Goal: Feedback & Contribution: Contribute content

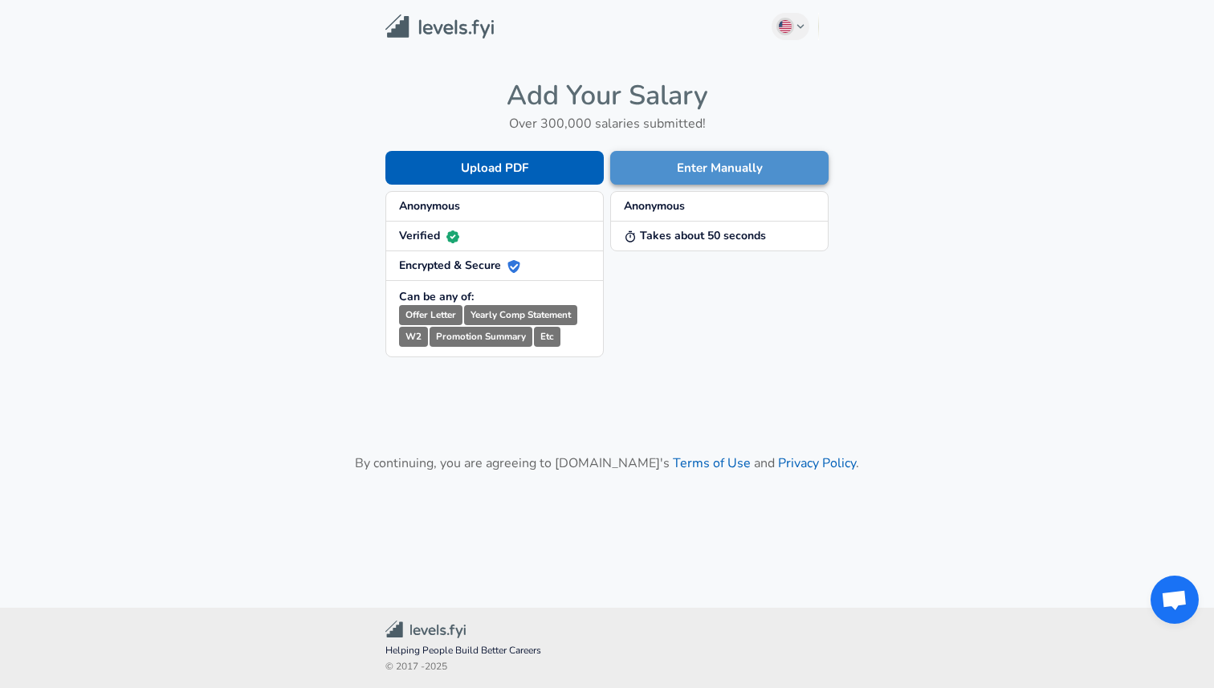
click at [666, 162] on button "Enter Manually" at bounding box center [719, 168] width 218 height 34
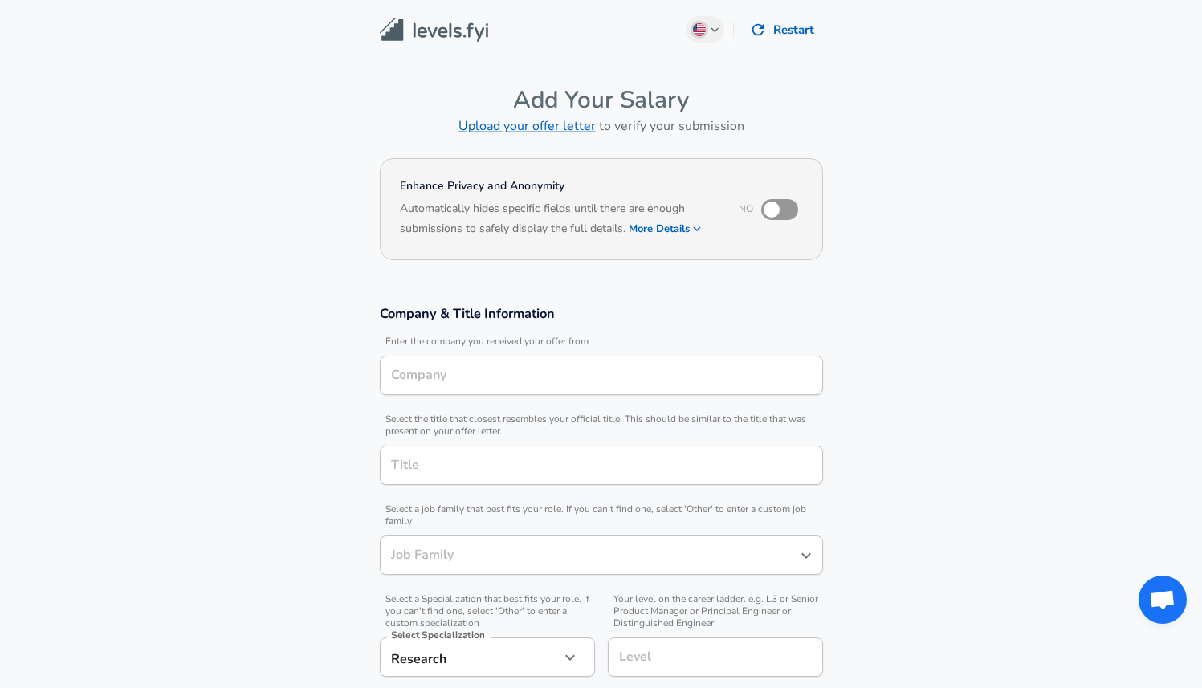
type input "Software Engineer"
type input "RAND Corporation"
type input "[GEOGRAPHIC_DATA], [GEOGRAPHIC_DATA]"
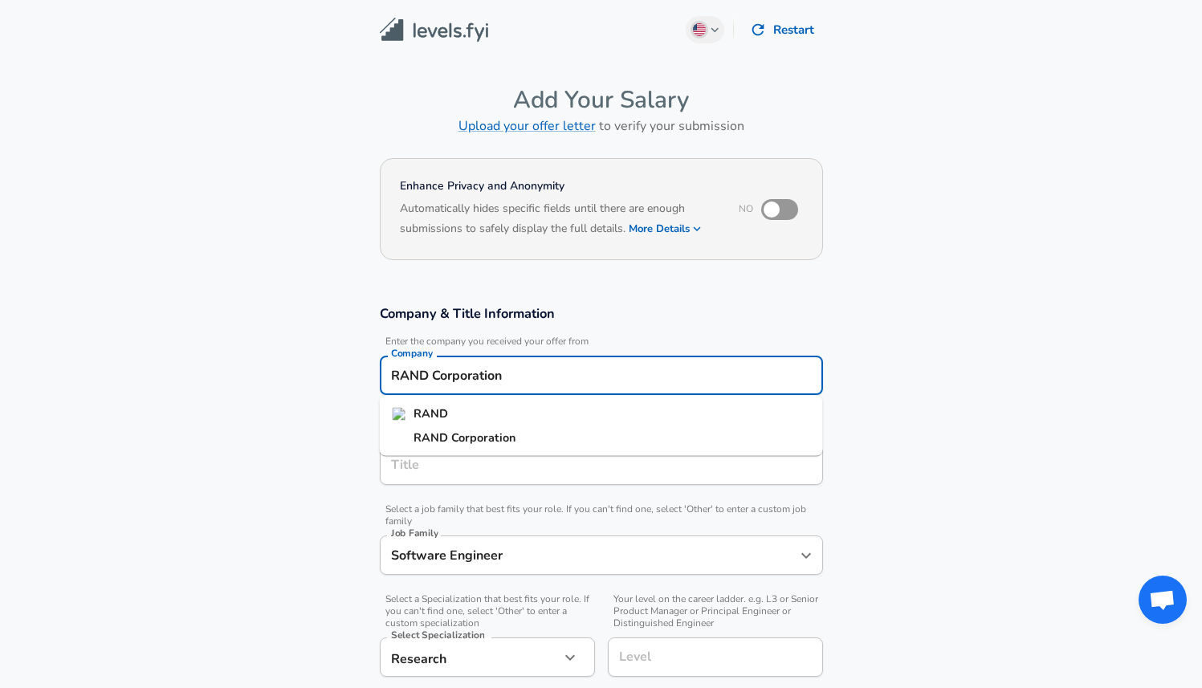
click at [510, 373] on input "RAND Corporation" at bounding box center [601, 375] width 429 height 25
type input "[GEOGRAPHIC_DATA]"
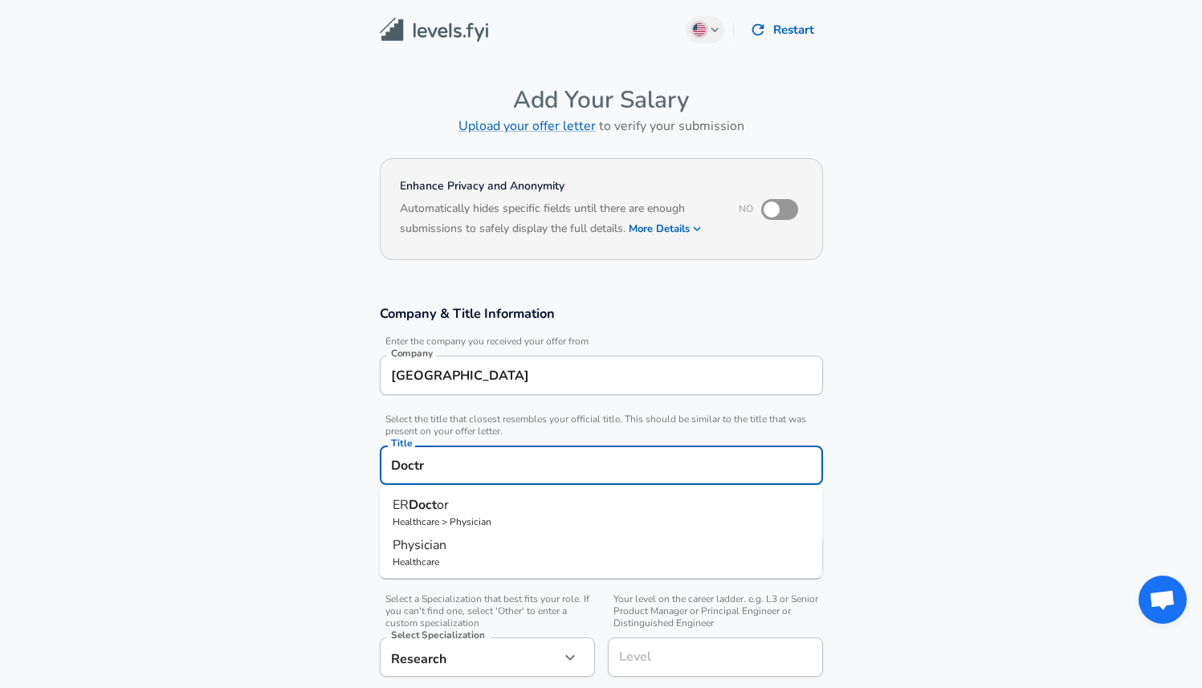
type input "Doctro"
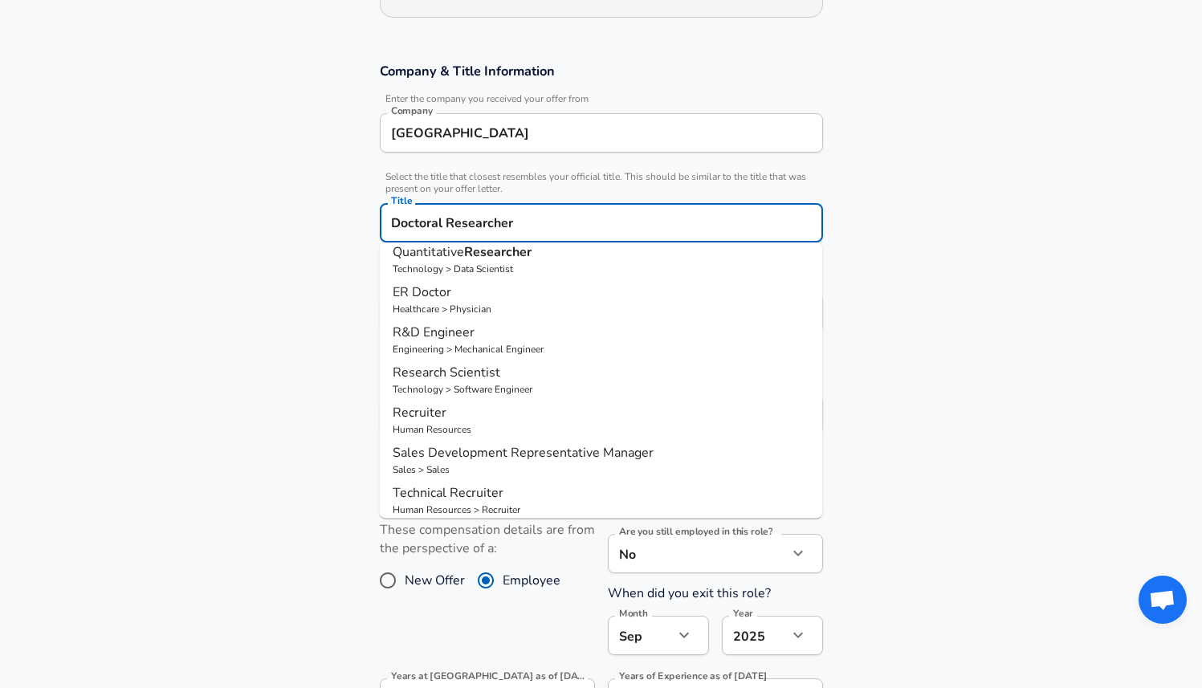
scroll to position [139, 0]
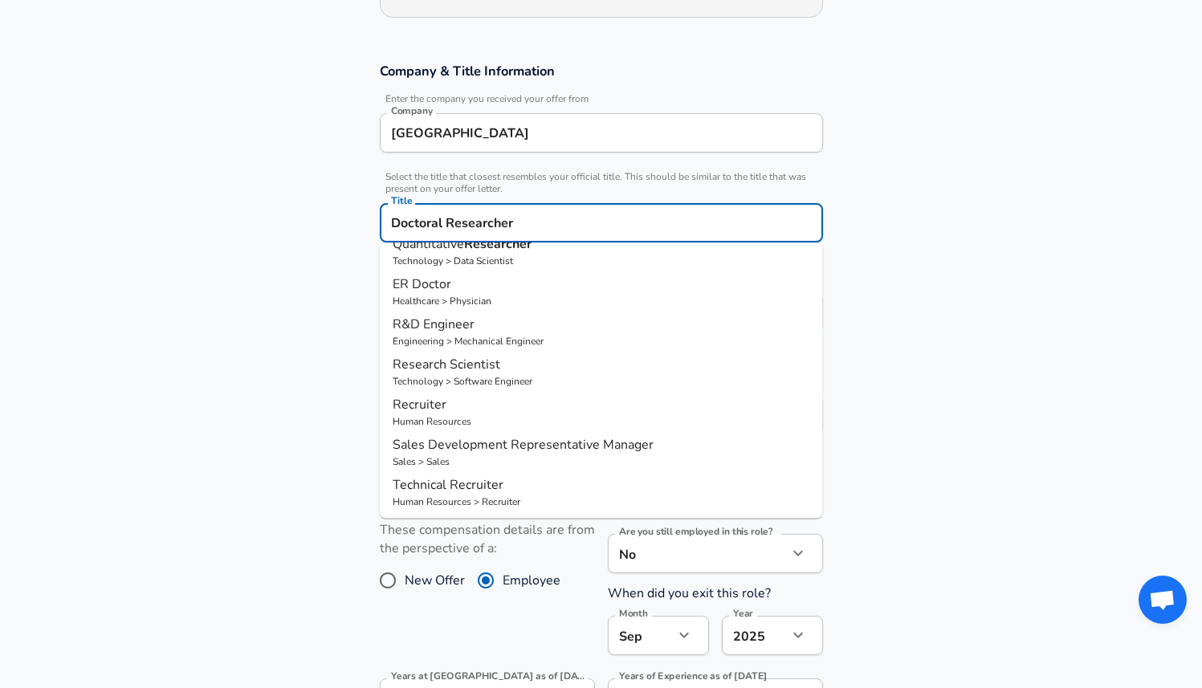
click at [521, 367] on p "Research Scientist" at bounding box center [602, 364] width 418 height 19
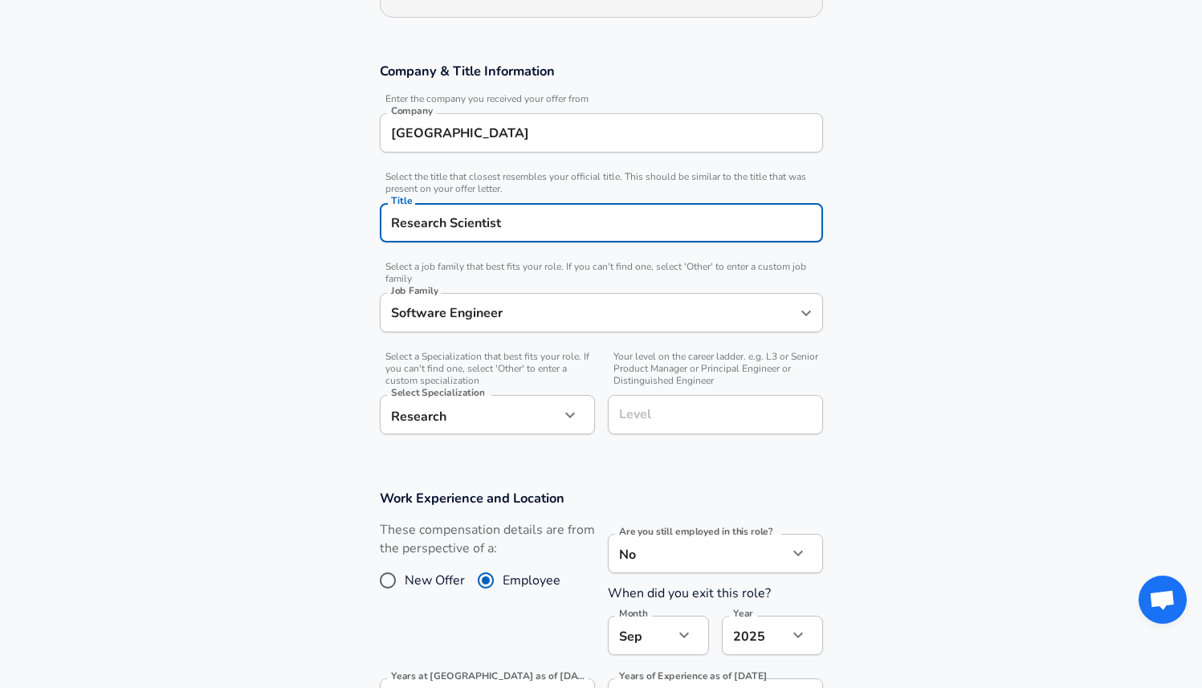
type input "Research Scientist"
click at [523, 319] on input "Software Engineer" at bounding box center [589, 312] width 405 height 25
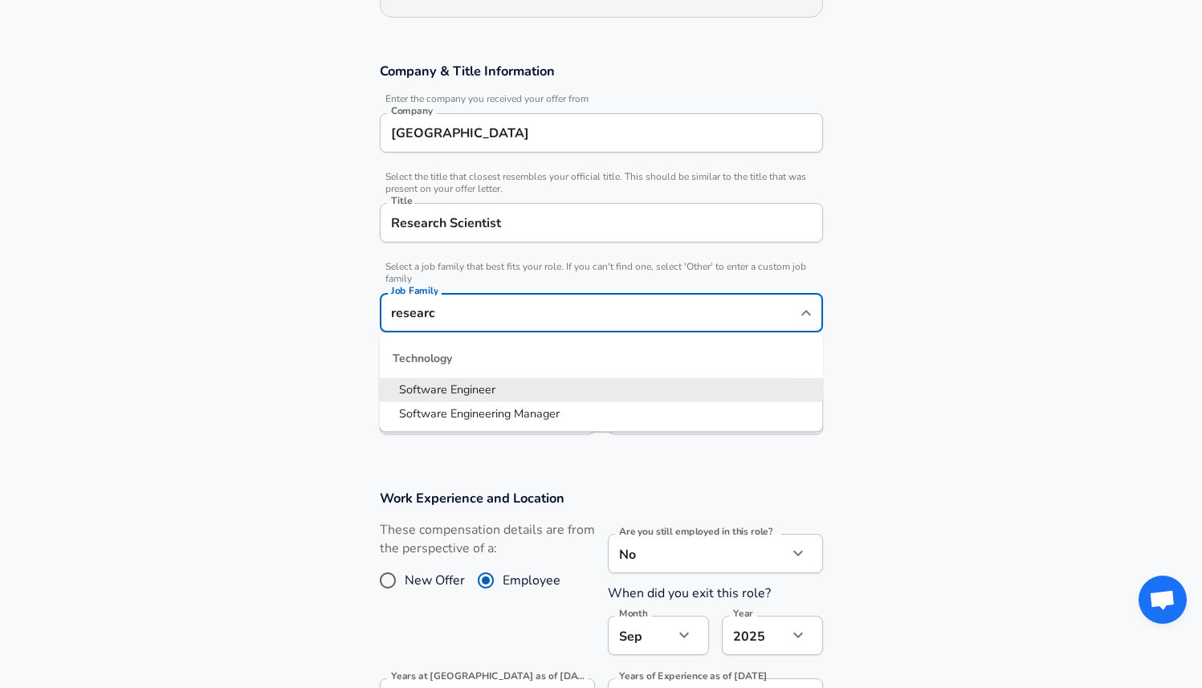
type input "research"
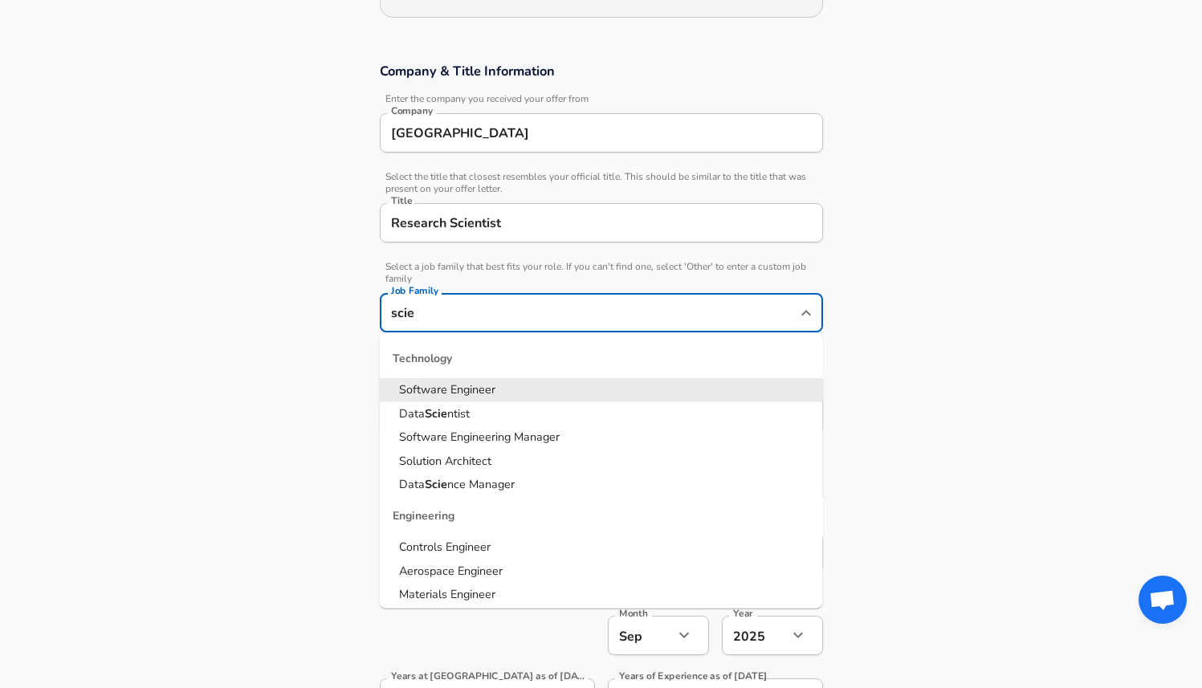
type input "scien"
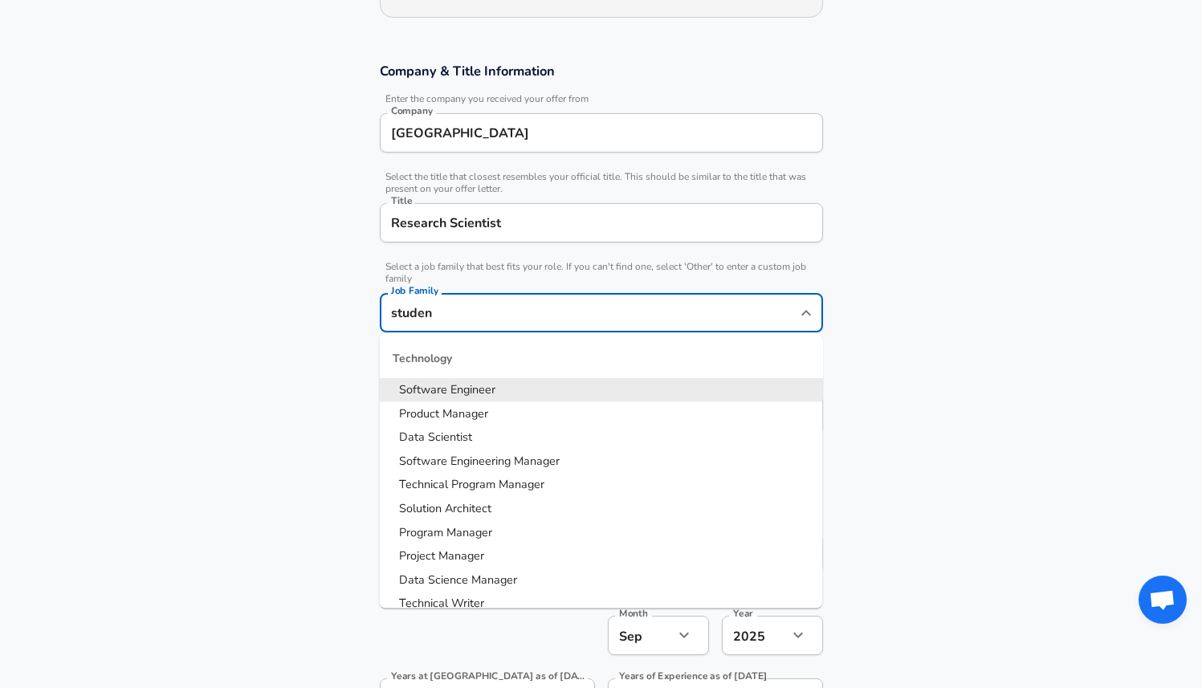
type input "student"
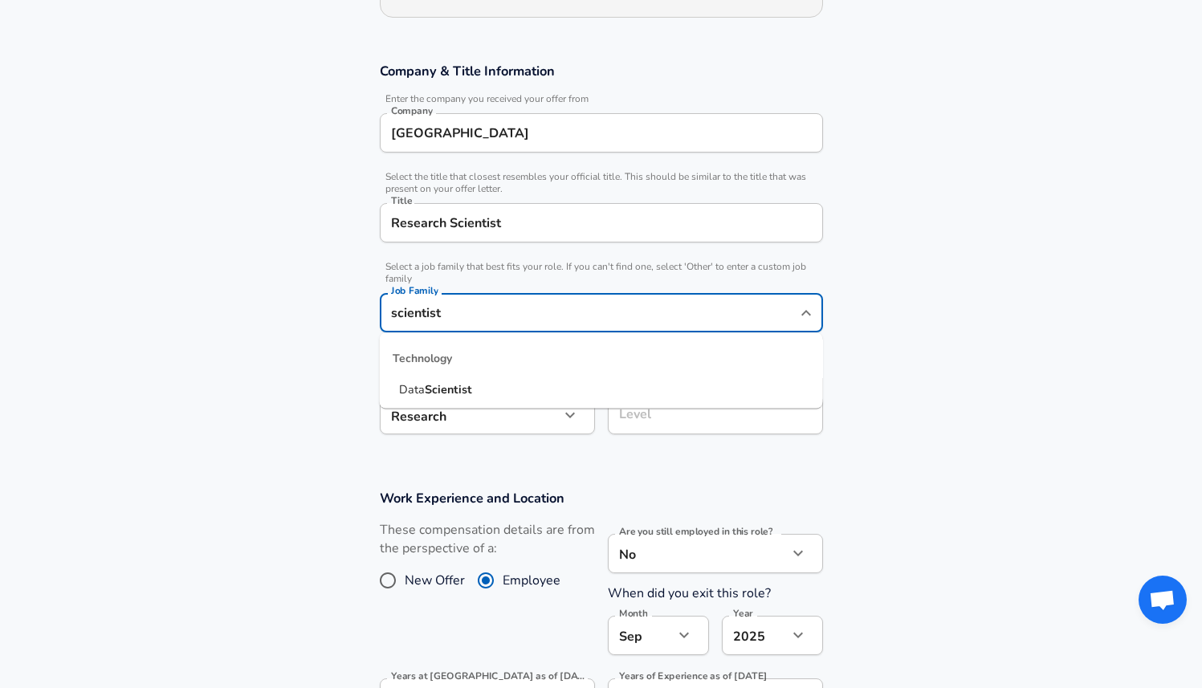
click at [440, 381] on strong "Scientist" at bounding box center [448, 389] width 47 height 16
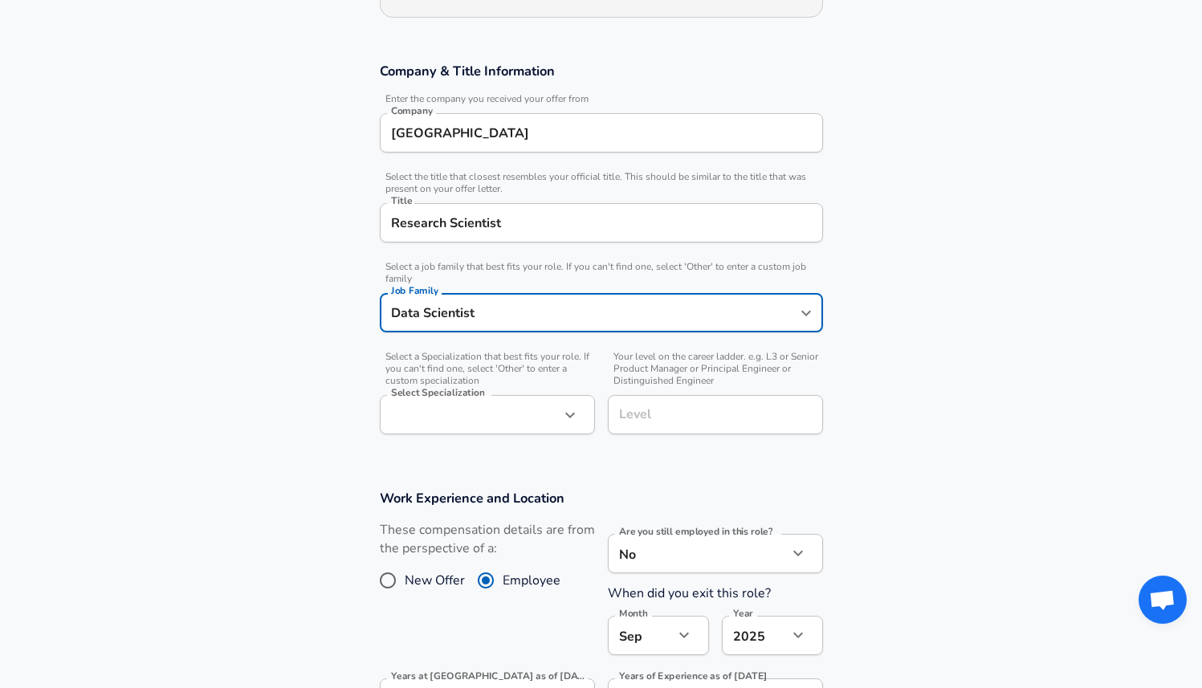
type input "Data Scientist"
click at [503, 413] on body "English ([GEOGRAPHIC_DATA]) Change Restart Add Your Salary Upload your offer le…" at bounding box center [601, 102] width 1202 height 688
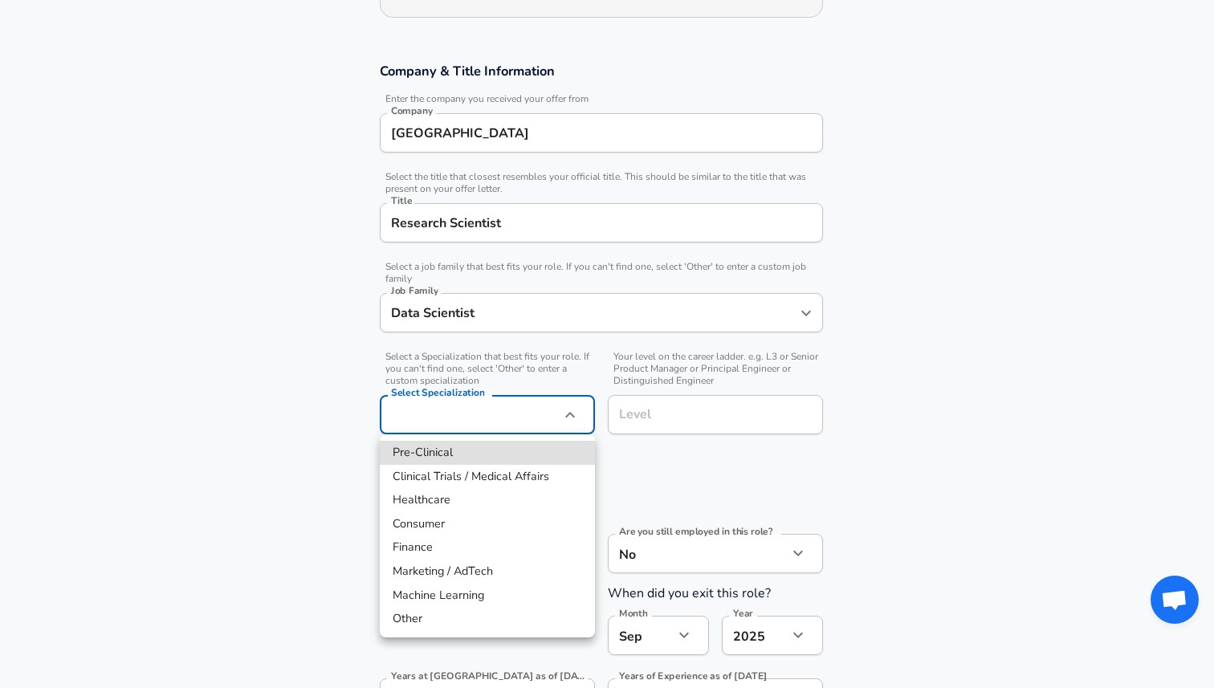
click at [448, 594] on li "Machine Learning" at bounding box center [487, 596] width 215 height 24
type input "Machine Learning"
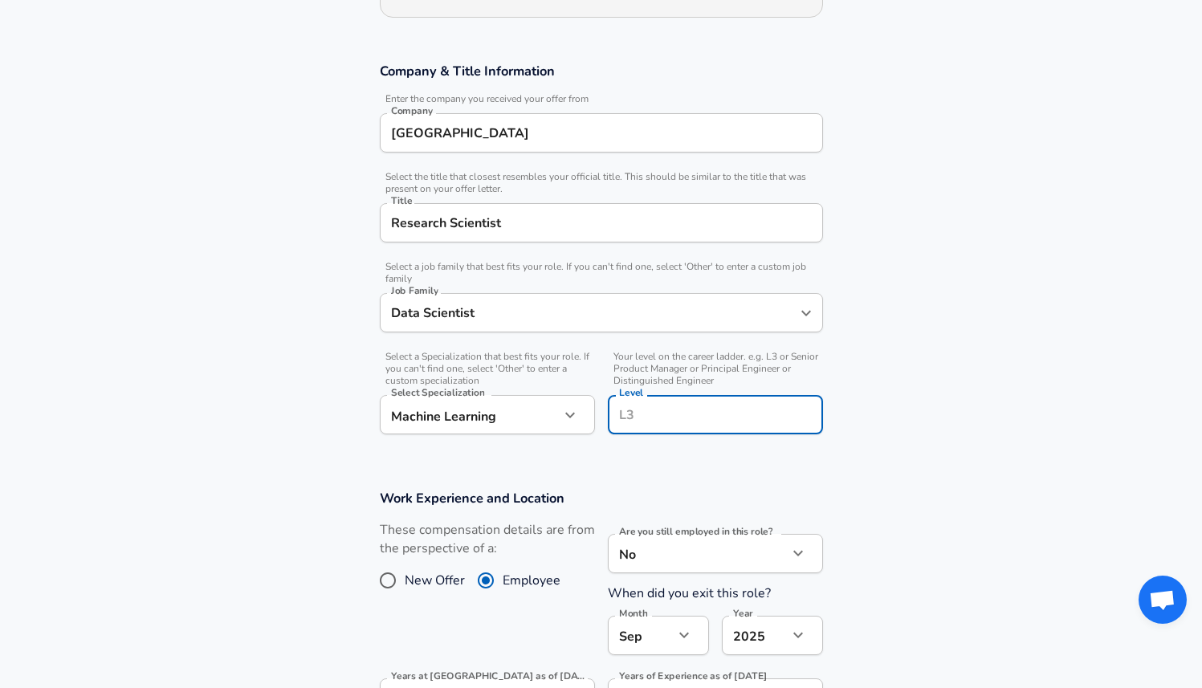
click at [653, 418] on input "Level" at bounding box center [715, 414] width 201 height 25
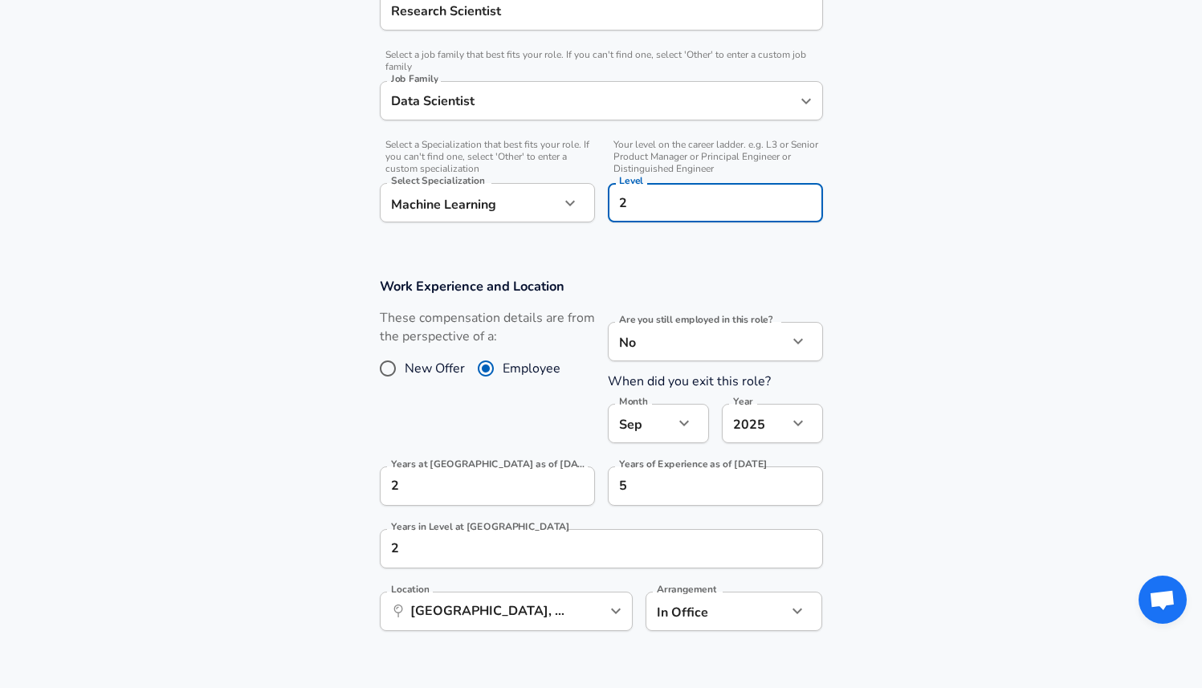
scroll to position [466, 0]
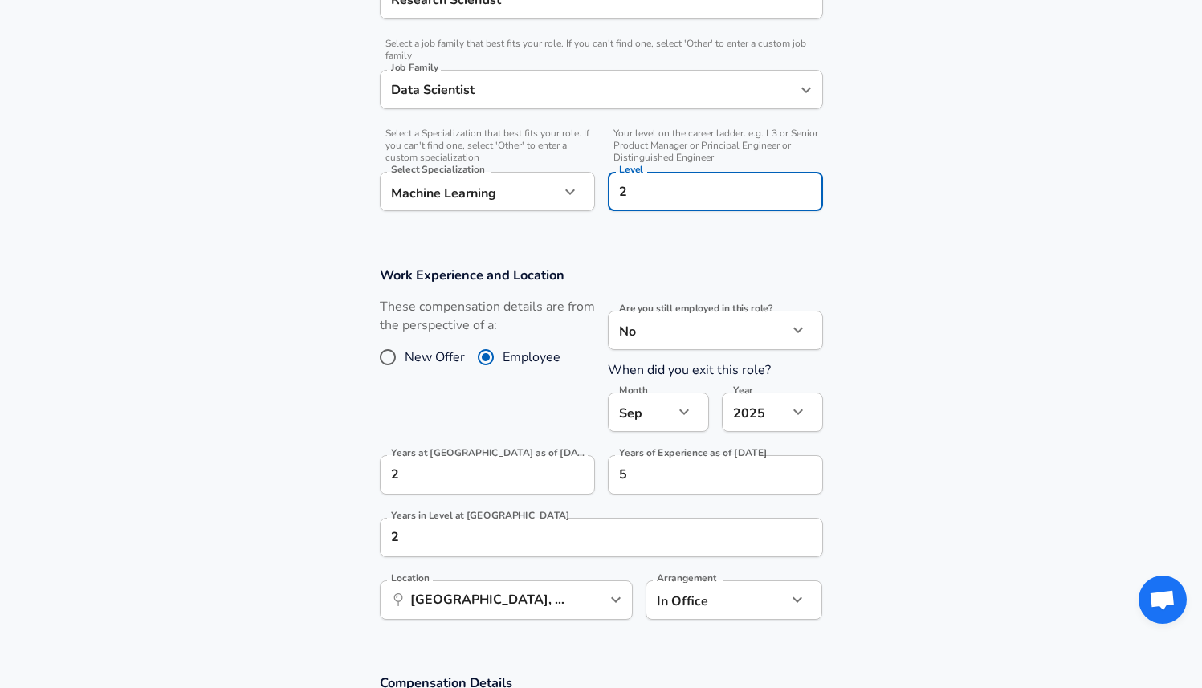
type input "2"
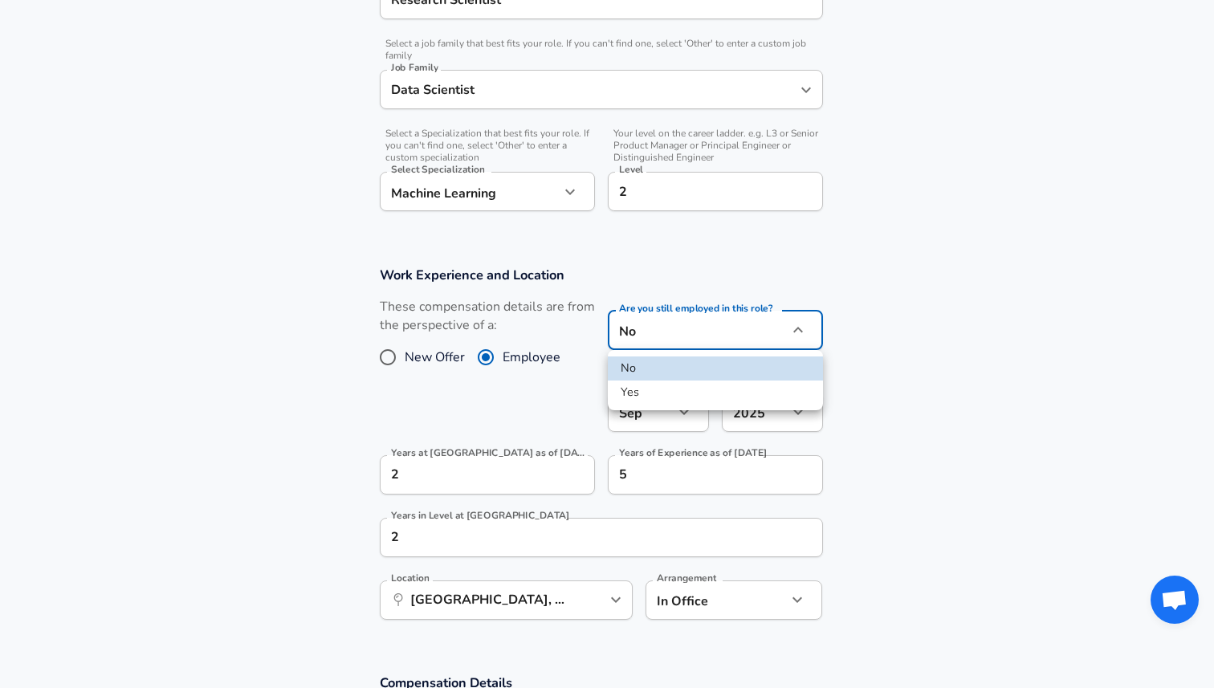
click at [723, 389] on li "Yes" at bounding box center [715, 393] width 215 height 24
type input "yes"
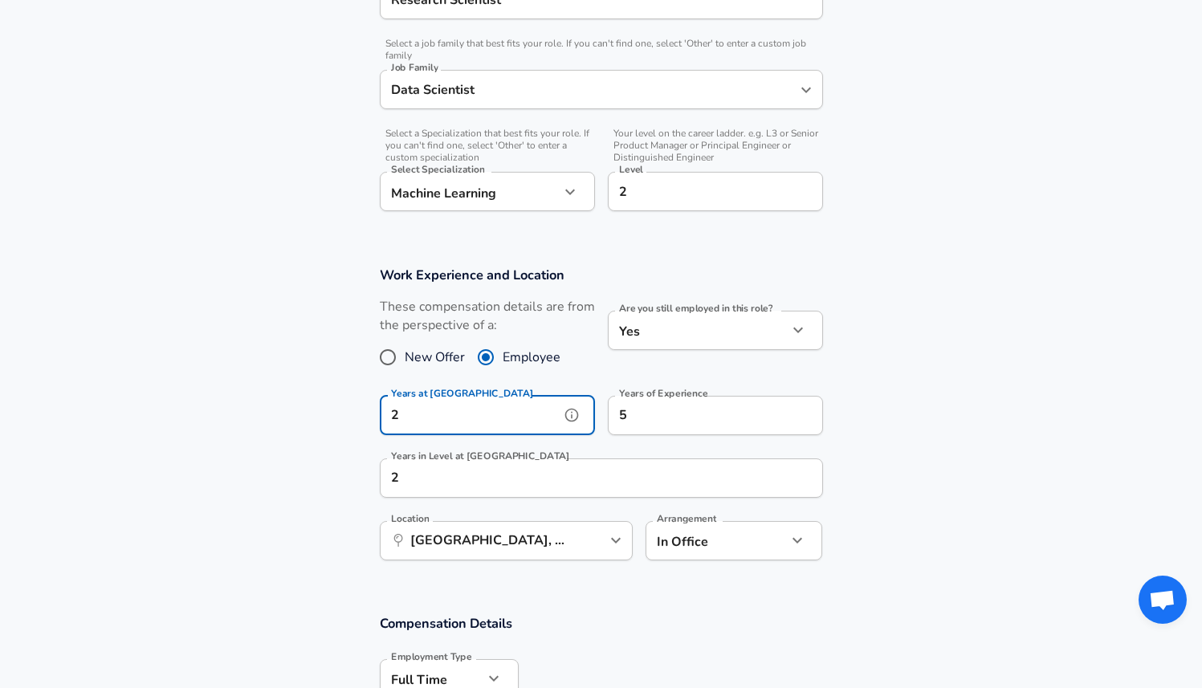
scroll to position [0, 0]
drag, startPoint x: 443, startPoint y: 414, endPoint x: 369, endPoint y: 422, distance: 75.1
click at [369, 422] on div "Years at [GEOGRAPHIC_DATA] 2 Years at [GEOGRAPHIC_DATA]" at bounding box center [481, 414] width 228 height 63
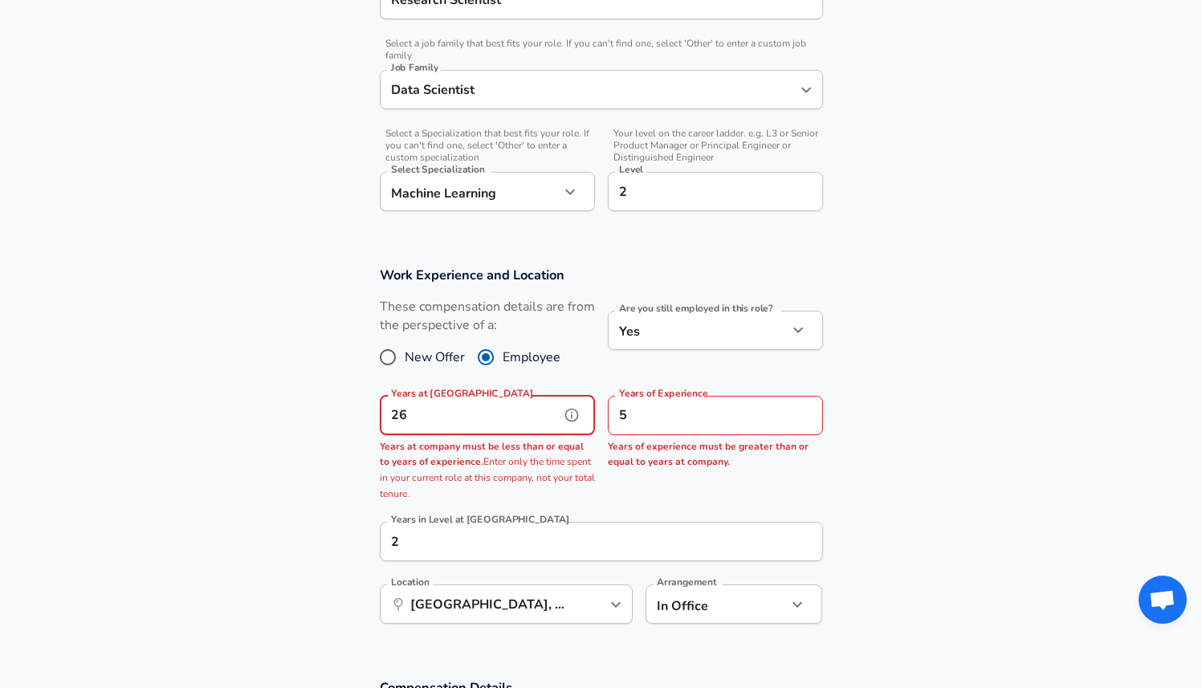
type input "26"
drag, startPoint x: 669, startPoint y: 425, endPoint x: 567, endPoint y: 421, distance: 102.0
click at [567, 421] on div "Years at [GEOGRAPHIC_DATA] 26 Years at [GEOGRAPHIC_DATA] Years at company must …" at bounding box center [595, 446] width 456 height 127
type input "6"
drag, startPoint x: 397, startPoint y: 420, endPoint x: 381, endPoint y: 422, distance: 15.3
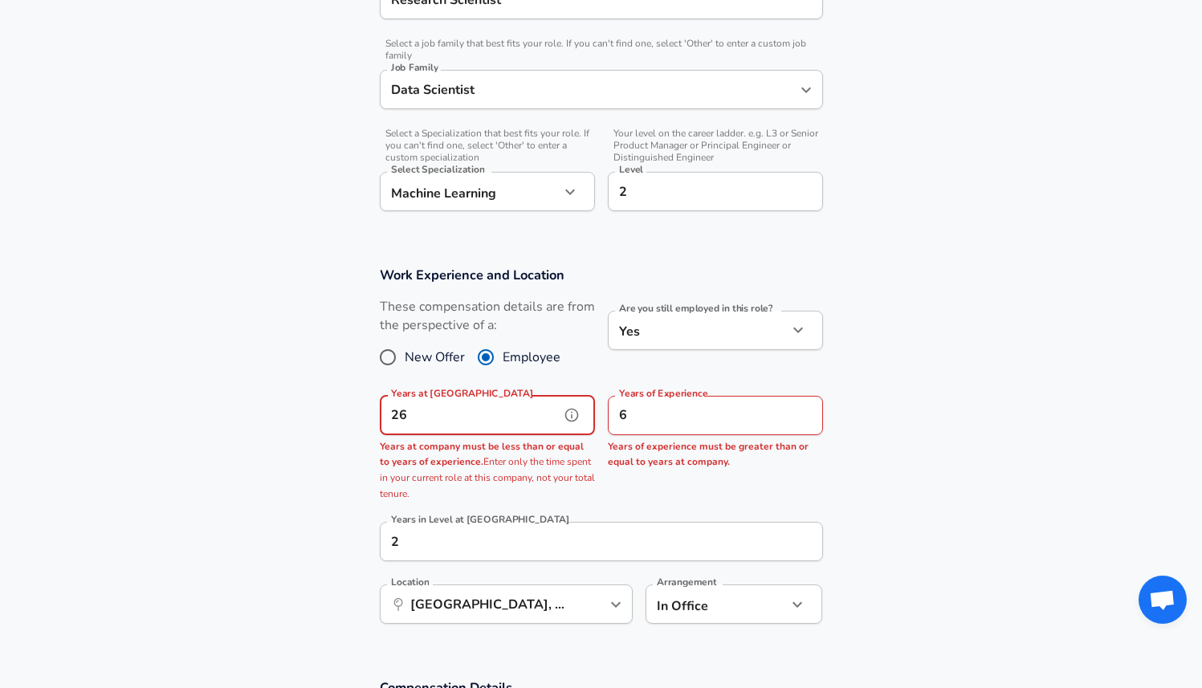
click at [381, 422] on input "26" at bounding box center [470, 415] width 180 height 39
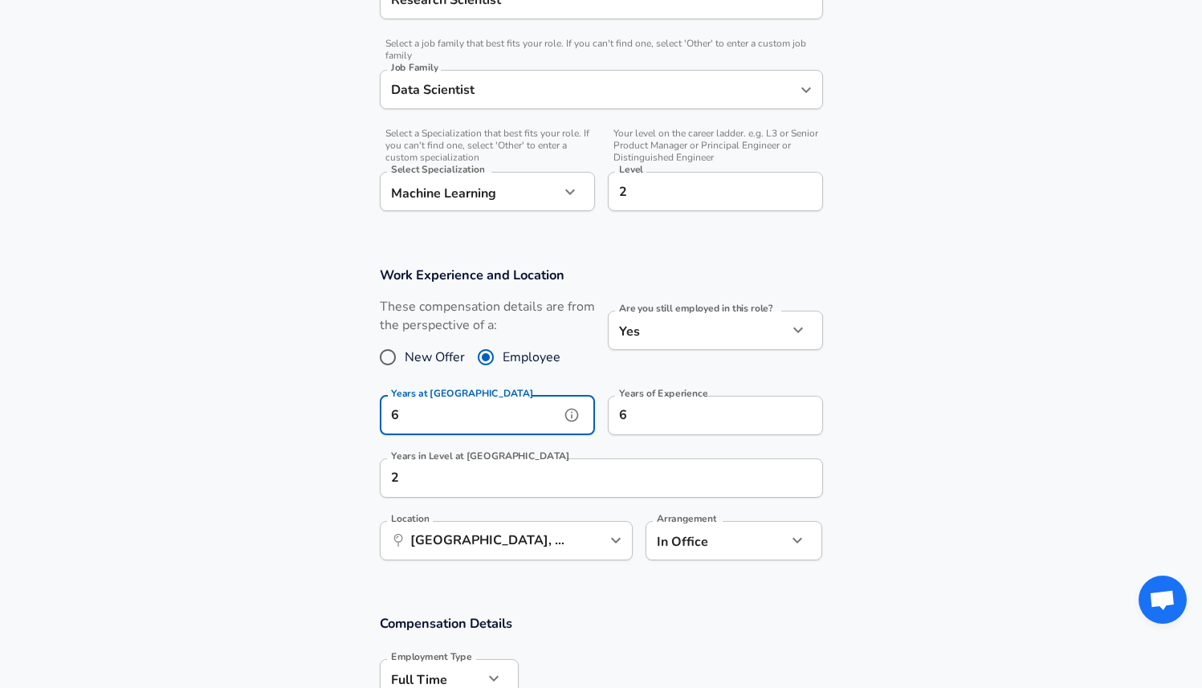
type input "6"
click at [959, 324] on section "Work Experience and Location These compensation details are from the perspectiv…" at bounding box center [601, 421] width 1202 height 348
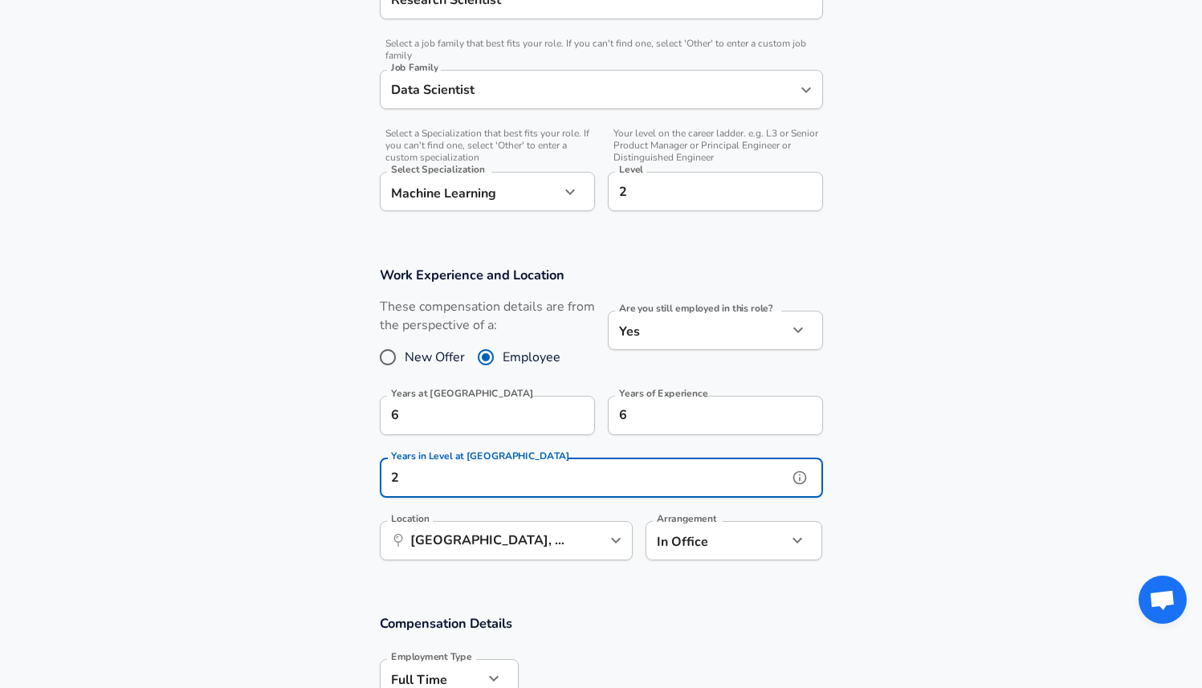
drag, startPoint x: 520, startPoint y: 476, endPoint x: 372, endPoint y: 478, distance: 148.5
click at [372, 478] on div "Work Experience and Location These compensation details are from the perspectiv…" at bounding box center [601, 418] width 482 height 305
type input "6"
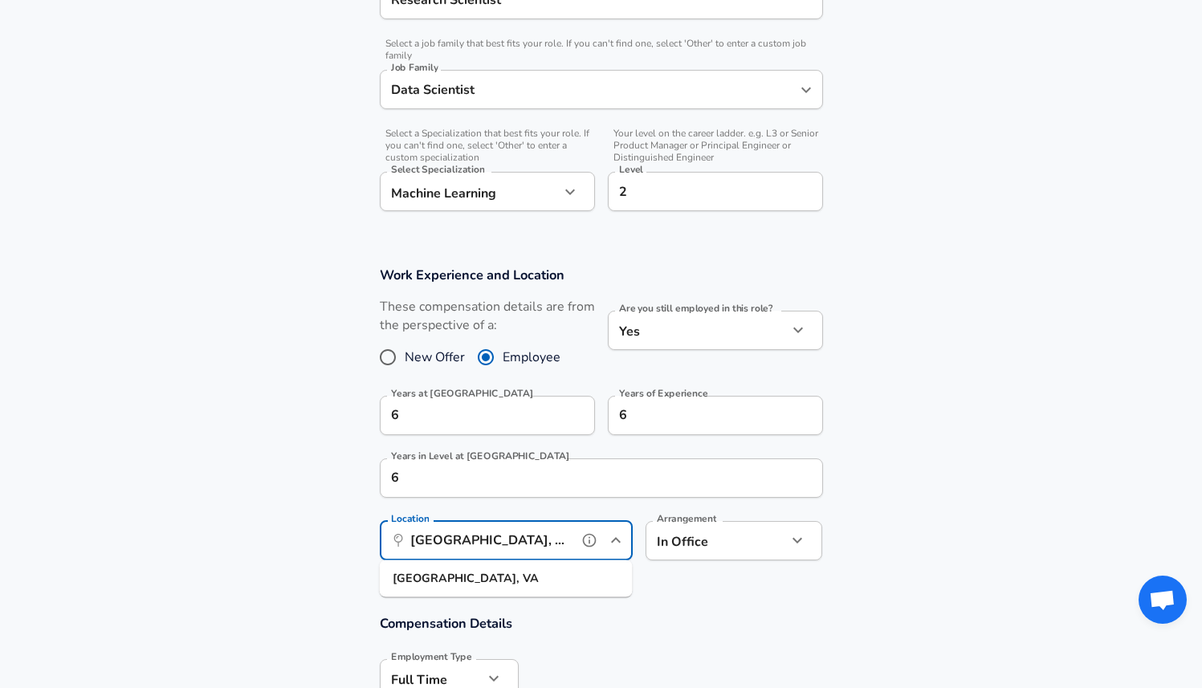
click at [556, 548] on input "[GEOGRAPHIC_DATA], [GEOGRAPHIC_DATA]" at bounding box center [488, 540] width 165 height 25
type input "[GEOGRAPHIC_DATA], [GEOGRAPHIC_DATA]"
click at [802, 405] on button "help" at bounding box center [800, 415] width 24 height 24
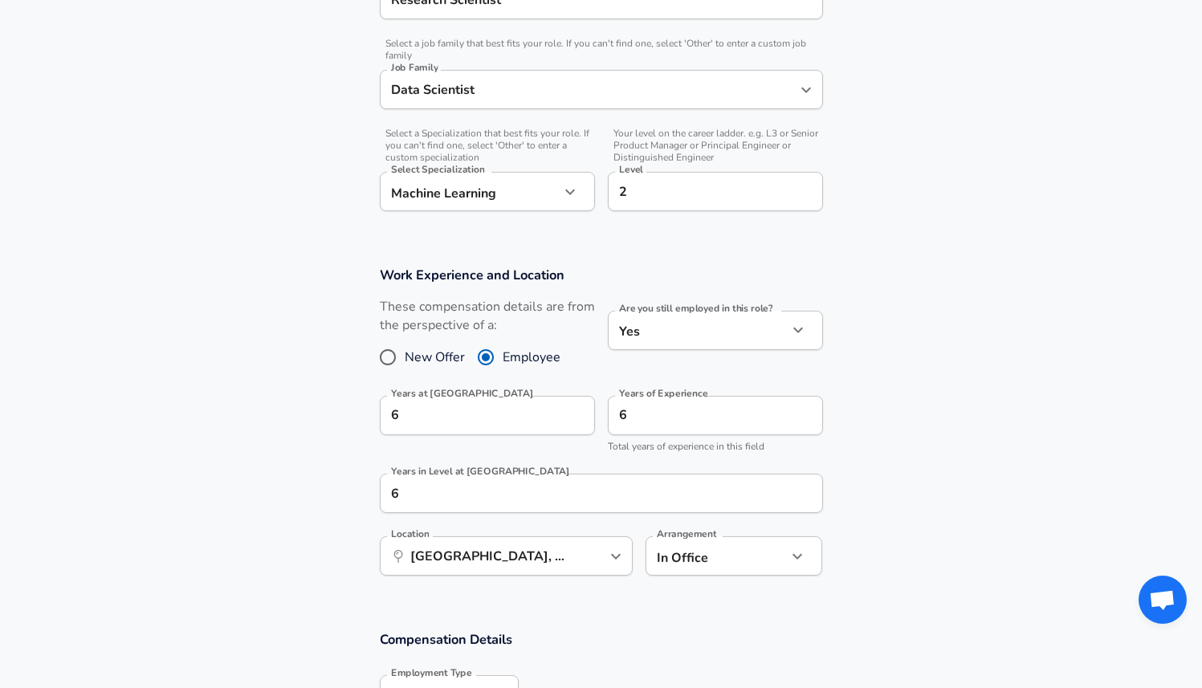
click at [915, 410] on section "Work Experience and Location These compensation details are from the perspectiv…" at bounding box center [601, 429] width 1202 height 365
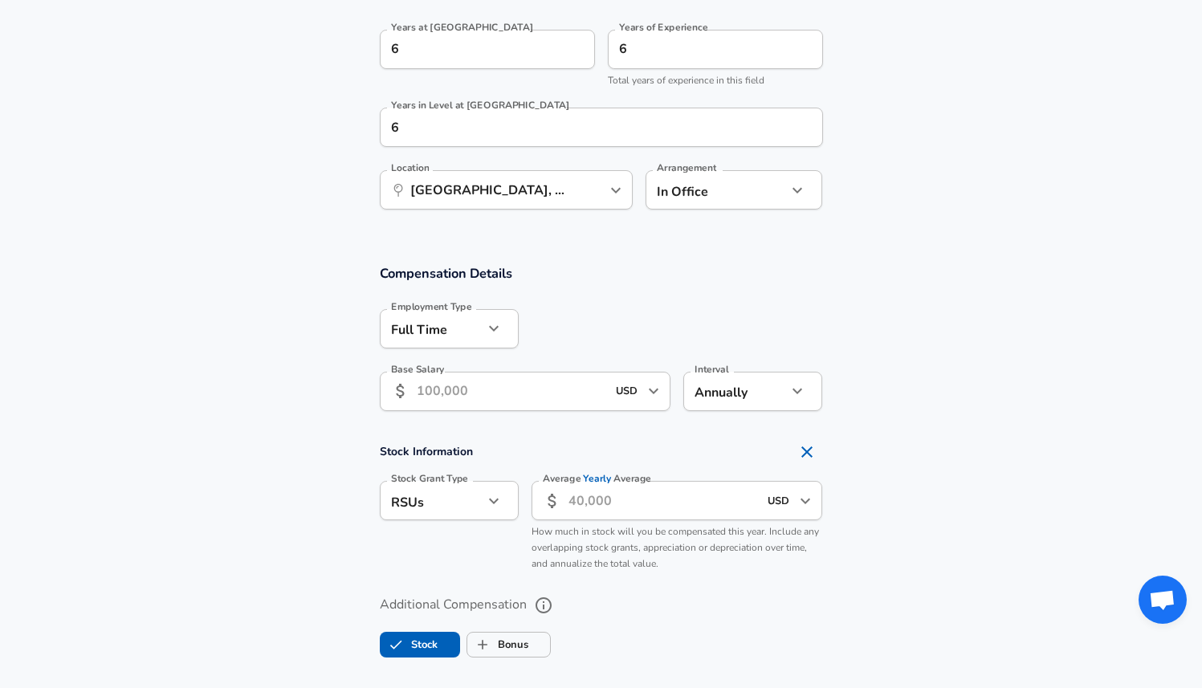
scroll to position [848, 0]
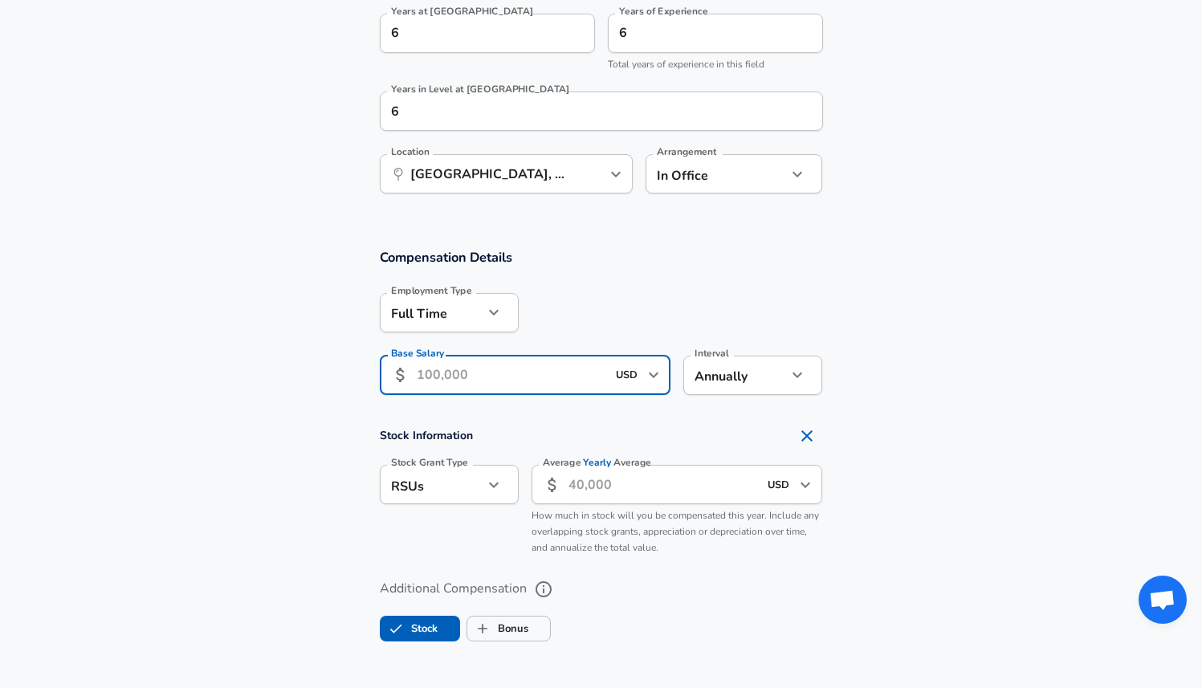
click at [459, 375] on input "Base Salary" at bounding box center [512, 375] width 190 height 39
type input "40,000"
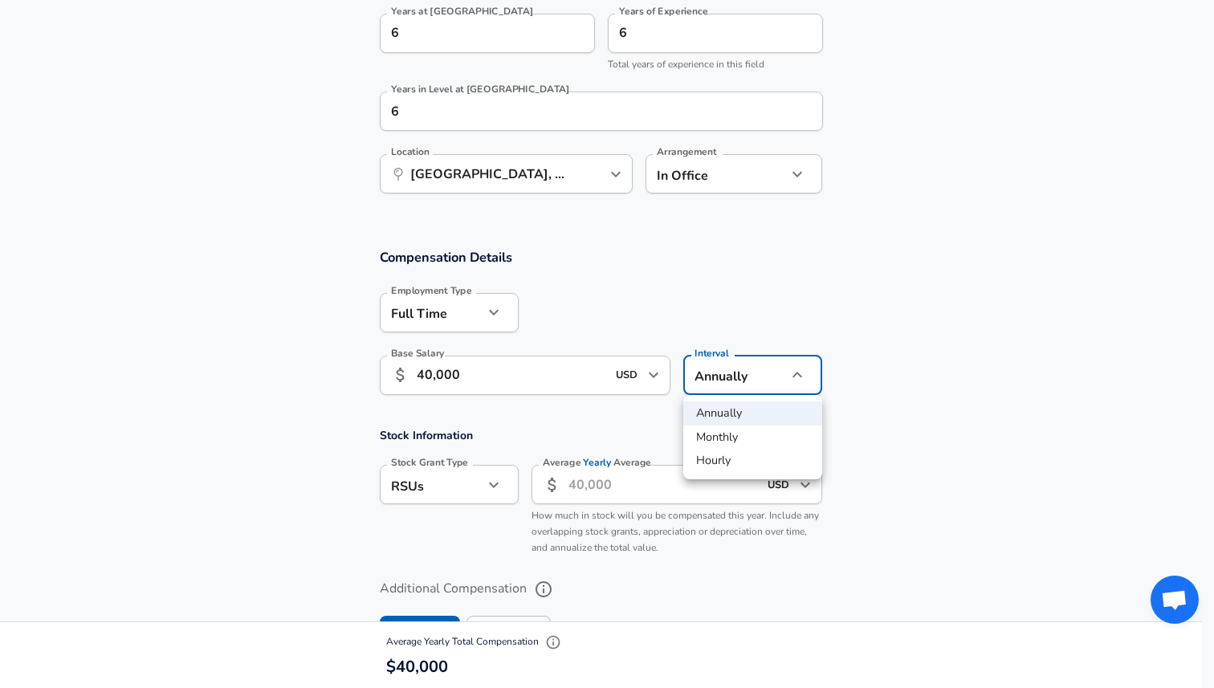
click at [772, 409] on li "Annually" at bounding box center [752, 413] width 139 height 24
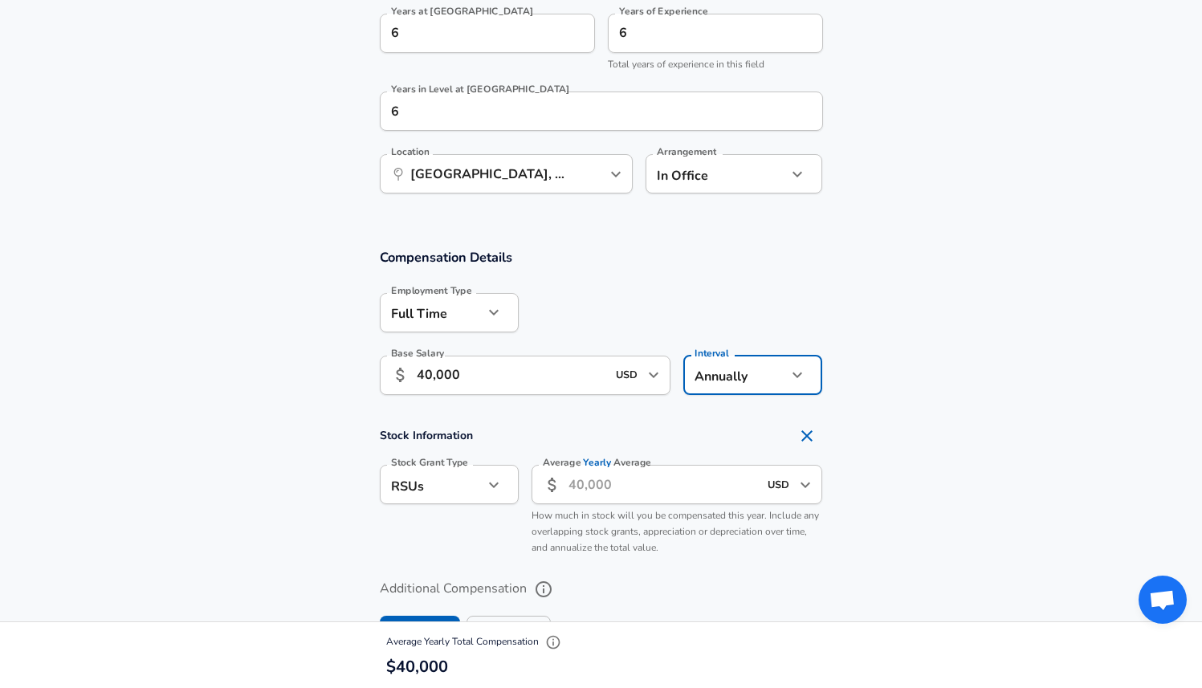
scroll to position [850, 0]
click at [642, 491] on input "Average Yearly Average" at bounding box center [663, 481] width 190 height 39
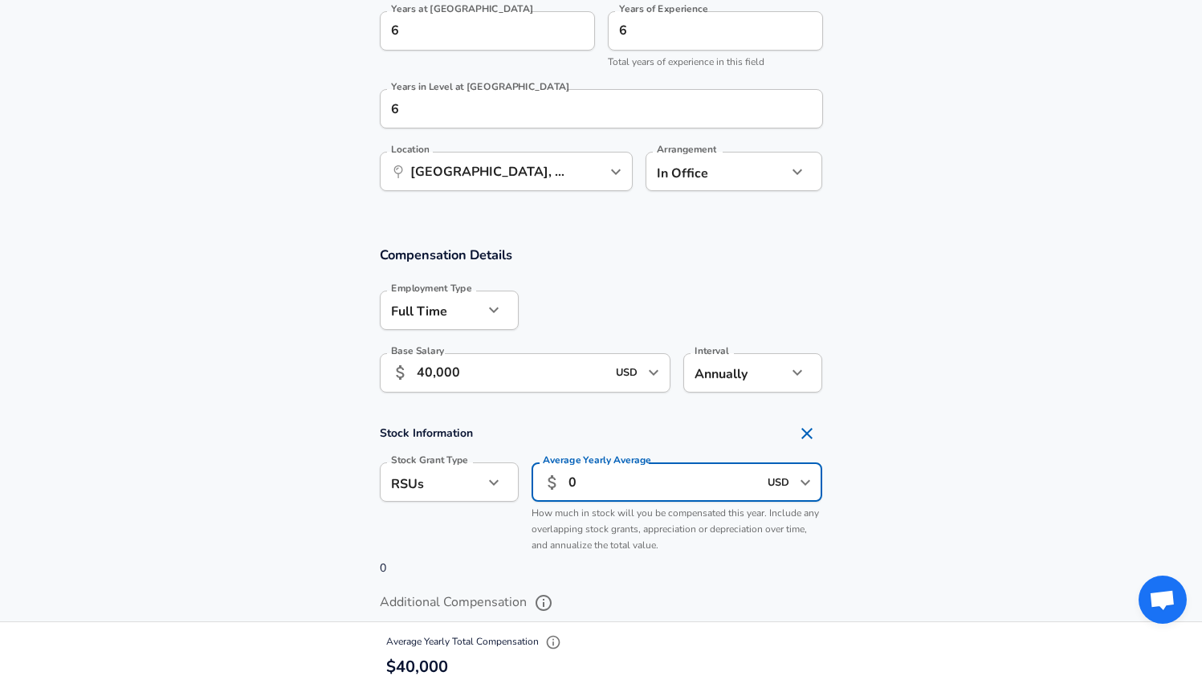
type input "0"
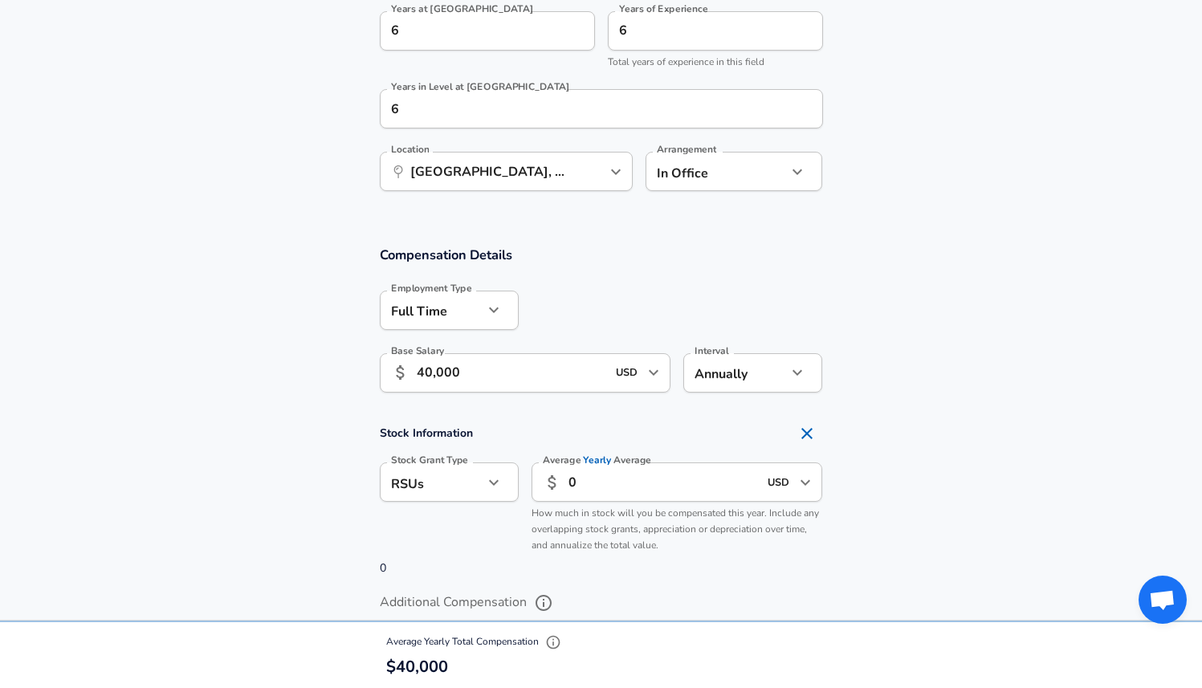
click at [914, 387] on section "Compensation Details Employment Type [DEMOGRAPHIC_DATA] full_time Employment Ty…" at bounding box center [601, 324] width 1202 height 157
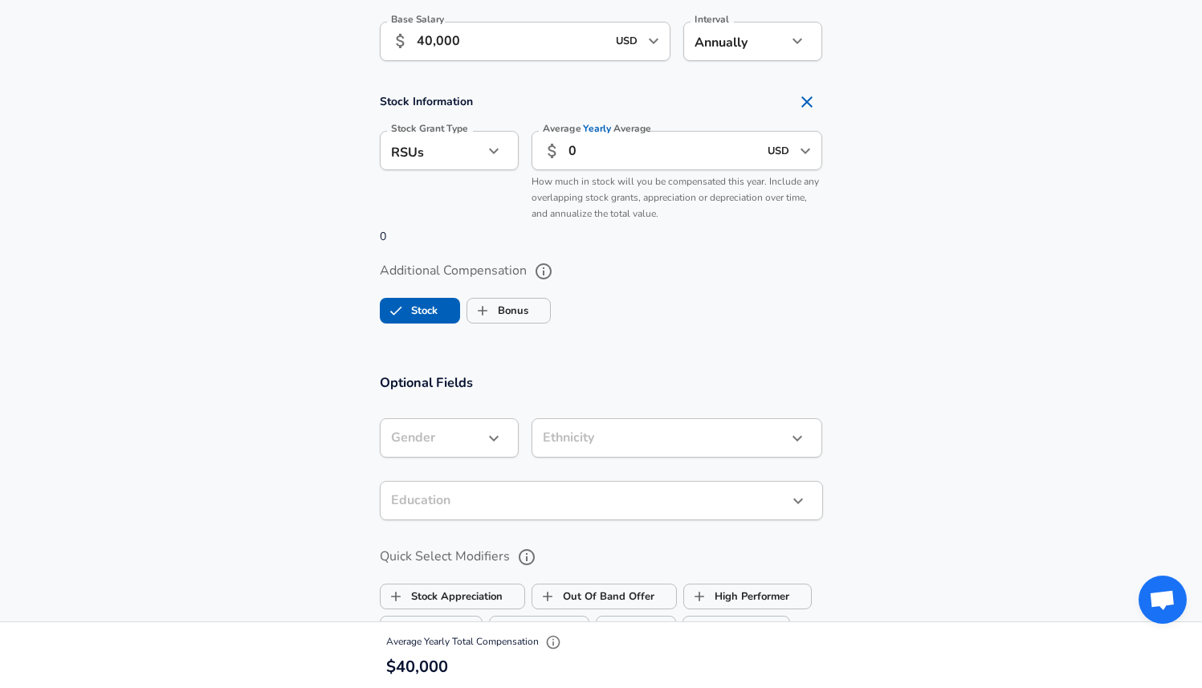
scroll to position [1187, 0]
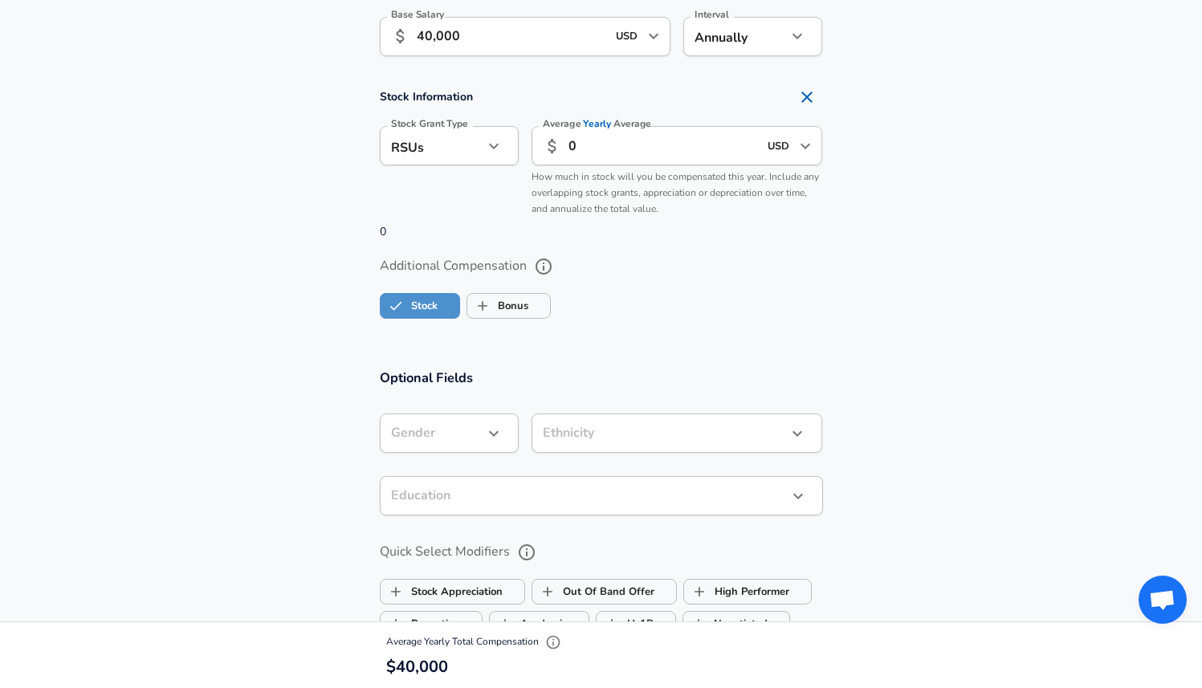
click at [423, 302] on label "Stock" at bounding box center [409, 306] width 57 height 31
checkbox input "false"
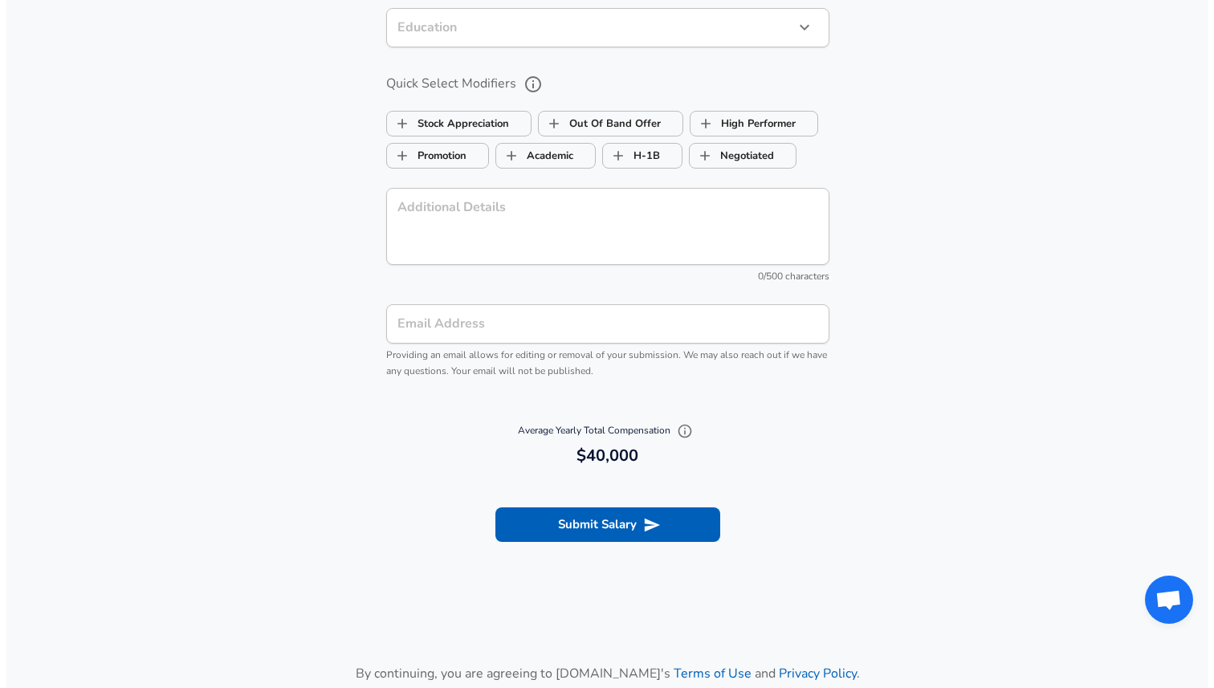
scroll to position [1506, 0]
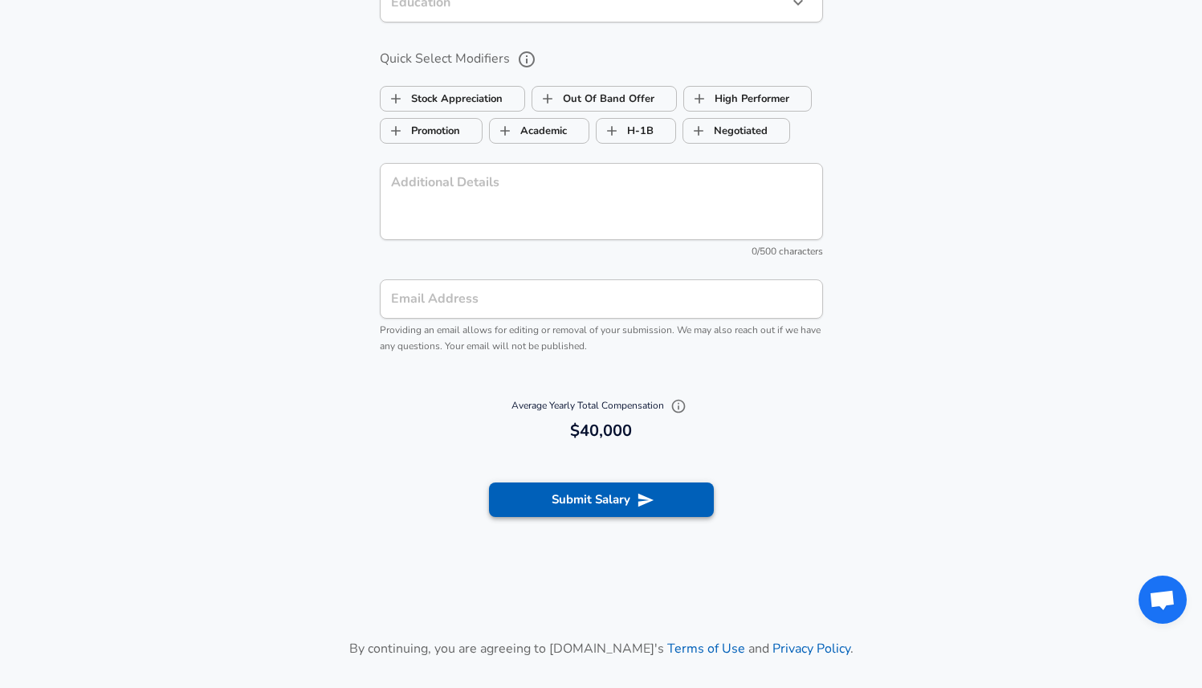
click at [572, 506] on button "Submit Salary" at bounding box center [601, 500] width 225 height 34
